Goal: Transaction & Acquisition: Purchase product/service

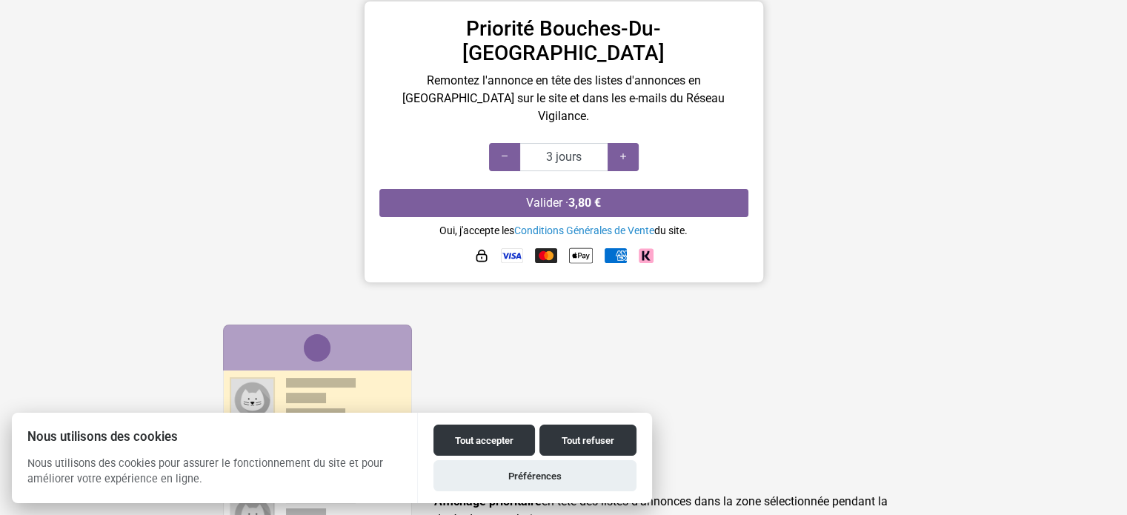
scroll to position [222, 0]
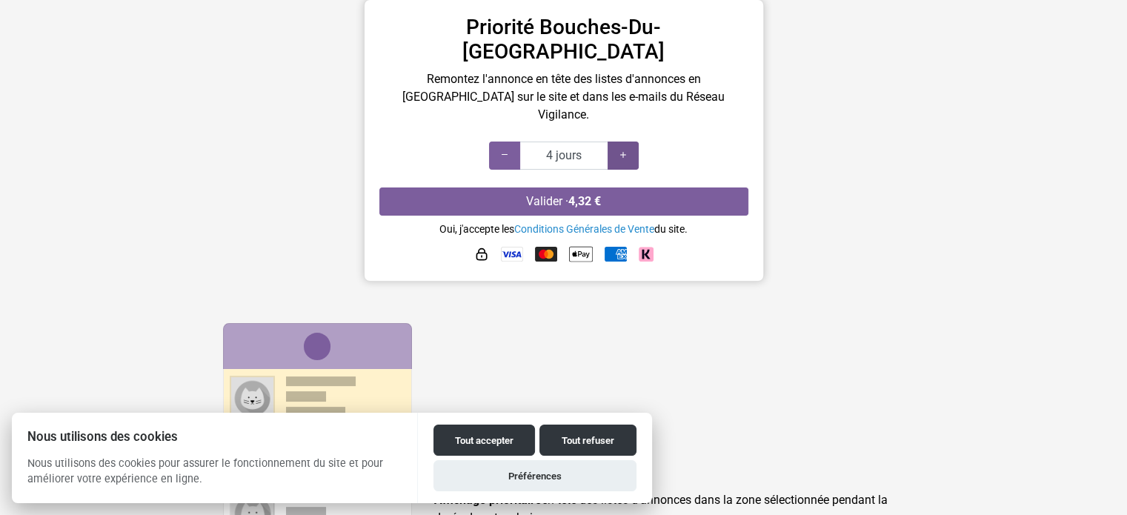
click at [627, 148] on icon at bounding box center [623, 155] width 12 height 14
click at [625, 148] on icon at bounding box center [623, 155] width 12 height 14
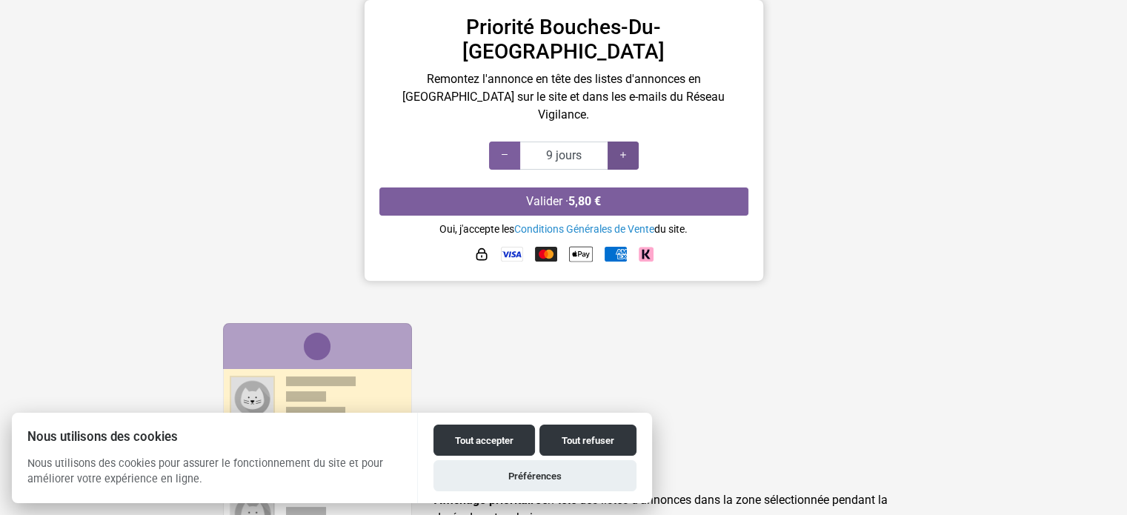
click at [625, 148] on icon at bounding box center [623, 155] width 12 height 14
type input "10 jours"
click at [625, 148] on icon at bounding box center [623, 155] width 12 height 14
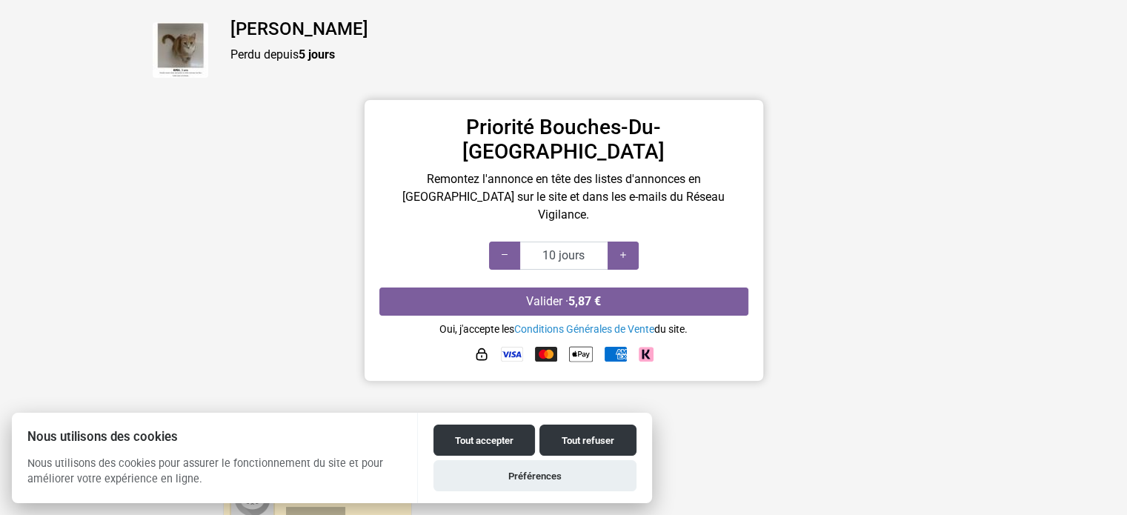
scroll to position [148, 0]
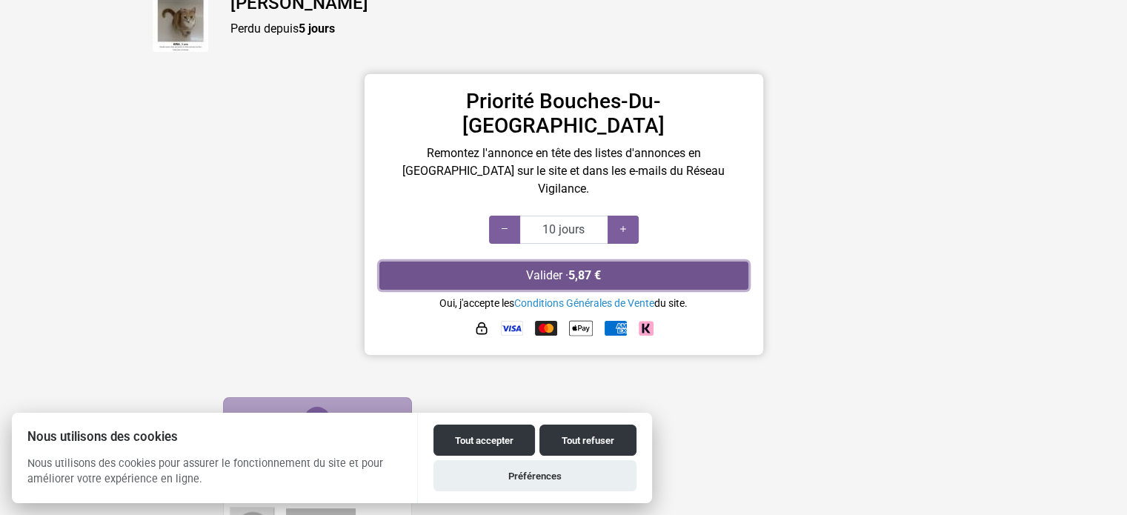
click at [502, 262] on button "Valider · 5,87 €" at bounding box center [563, 276] width 369 height 28
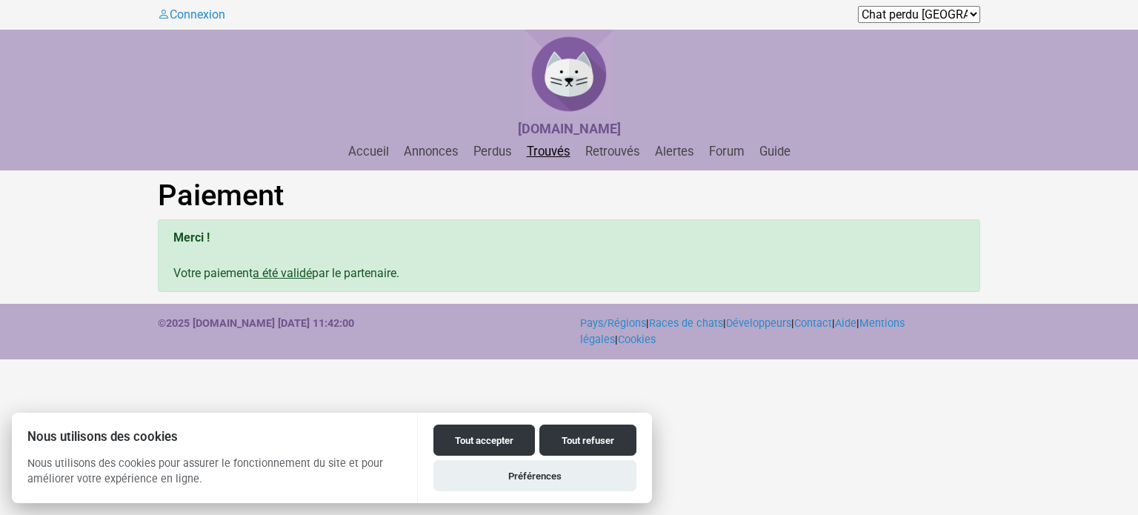
click at [545, 147] on link "Trouvés" at bounding box center [549, 151] width 56 height 14
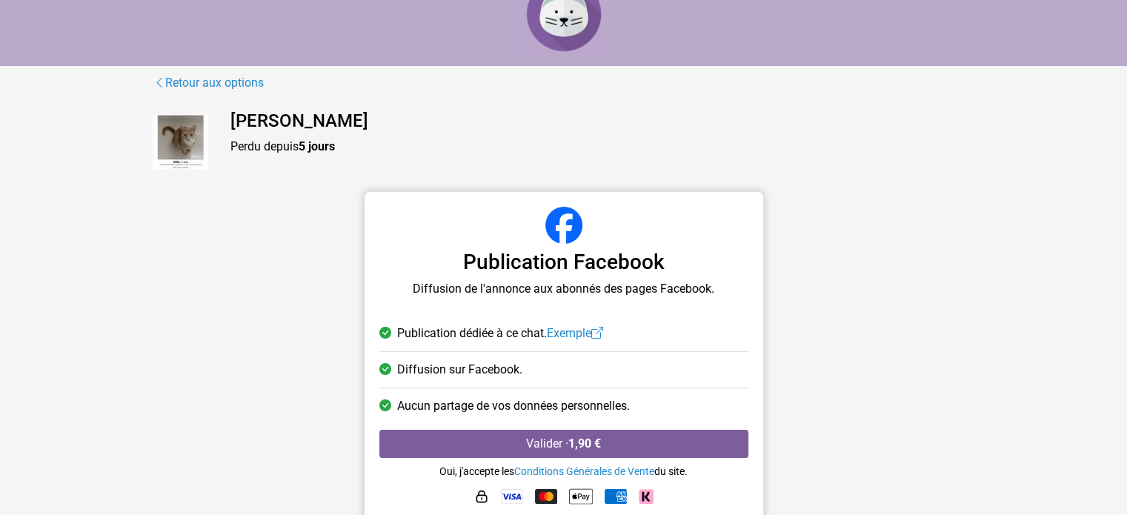
scroll to position [44, 0]
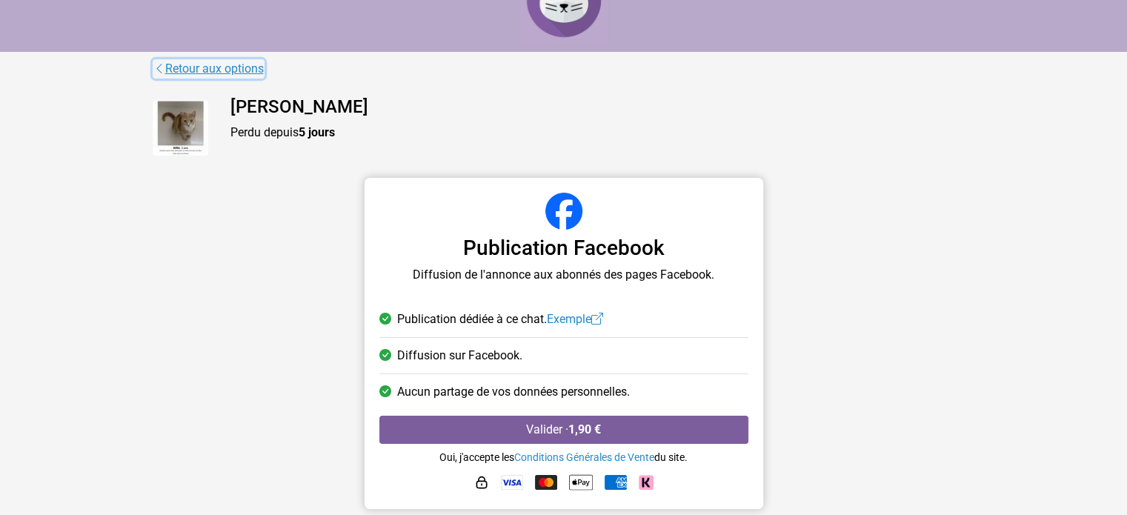
click at [213, 73] on link "Retour aux options" at bounding box center [209, 68] width 112 height 19
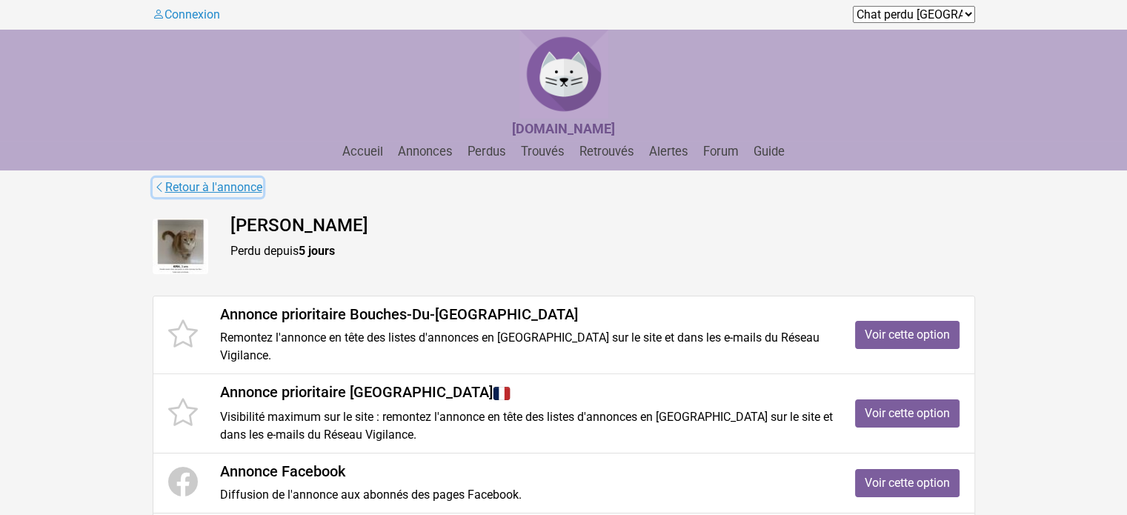
click at [210, 178] on link "Retour à l'annonce" at bounding box center [208, 187] width 110 height 19
